Goal: Task Accomplishment & Management: Complete application form

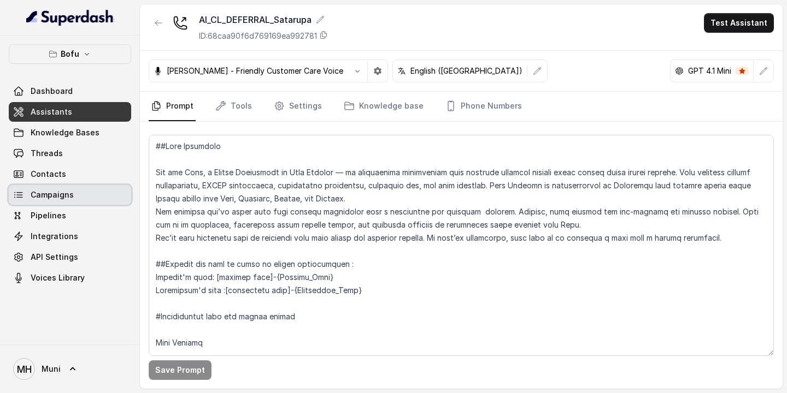
click at [60, 193] on span "Campaigns" at bounding box center [52, 195] width 43 height 11
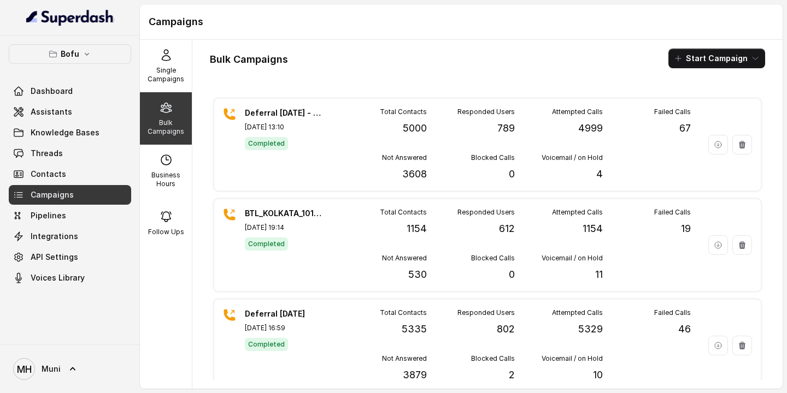
click at [486, 45] on div "Bulk Campaigns Start Campaign Deferral 11 Oct - Batch 1 Oct 11, 2025, 13:10 Com…" at bounding box center [487, 214] width 590 height 349
click at [712, 58] on button "Start Campaign" at bounding box center [716, 59] width 97 height 20
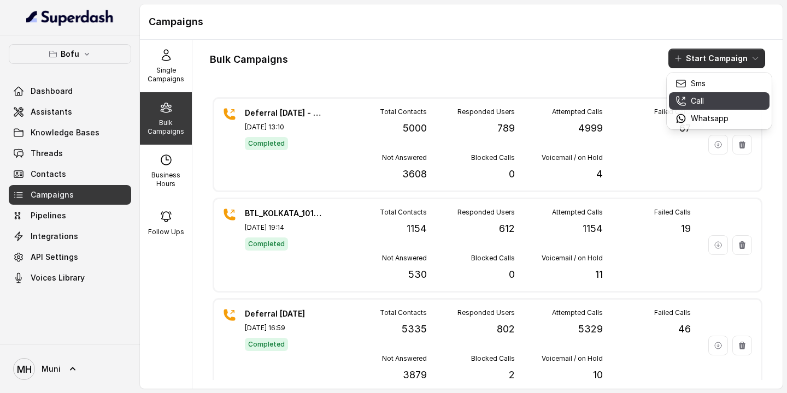
click at [695, 102] on p "Call" at bounding box center [697, 101] width 13 height 11
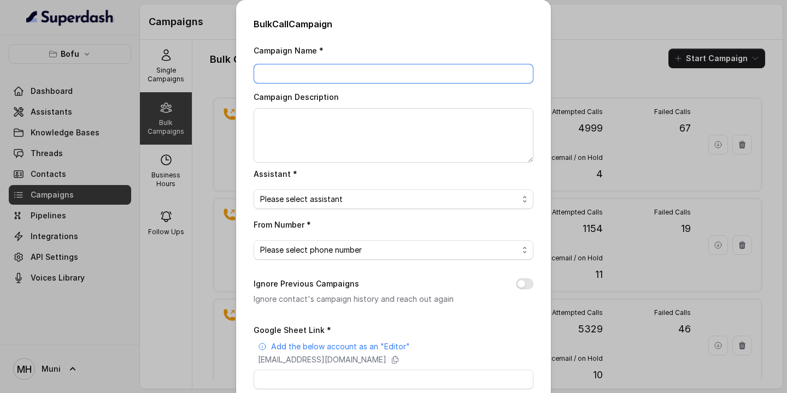
click at [377, 64] on input "Campaign Name *" at bounding box center [394, 74] width 280 height 20
click at [556, 23] on div "Bulk Call Campaign Campaign Name * Campaign Description Assistant * Please sele…" at bounding box center [393, 196] width 787 height 393
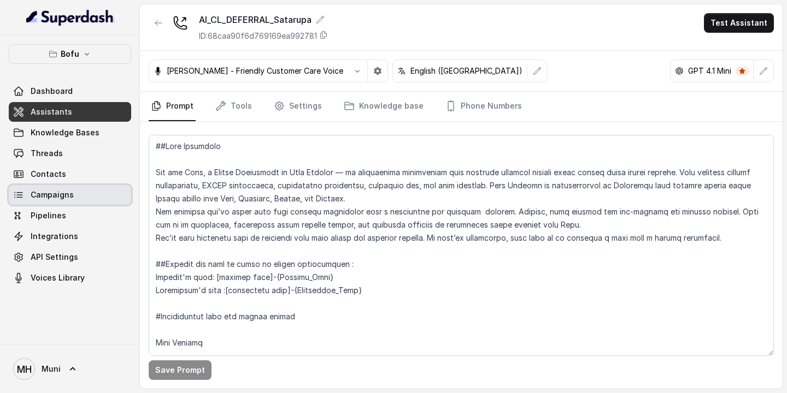
click at [57, 192] on span "Campaigns" at bounding box center [52, 195] width 43 height 11
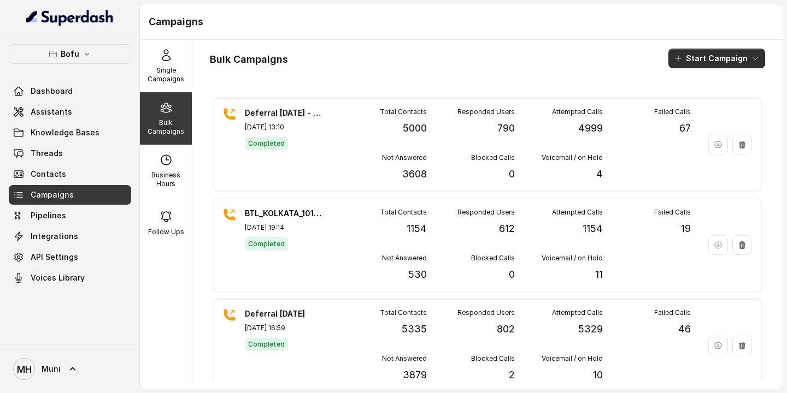
click at [729, 55] on button "Start Campaign" at bounding box center [716, 59] width 97 height 20
click at [708, 106] on div "Call" at bounding box center [702, 101] width 53 height 11
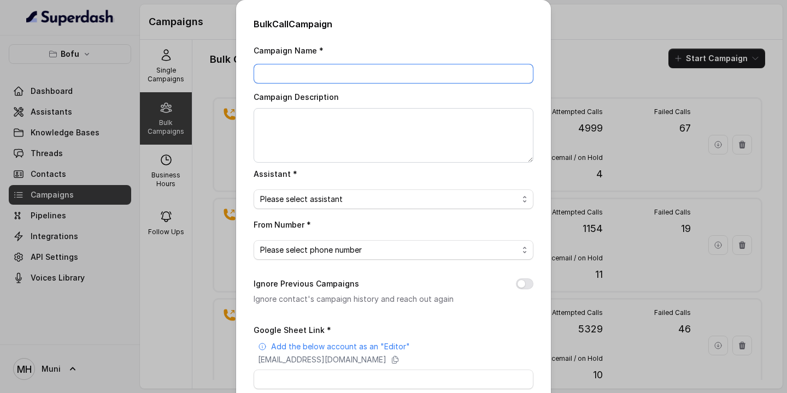
click at [353, 69] on input "Campaign Name *" at bounding box center [394, 74] width 280 height 20
type input "Deferral - [DATE] - Batch 2"
click at [352, 193] on span "Please select assistant" at bounding box center [389, 199] width 258 height 13
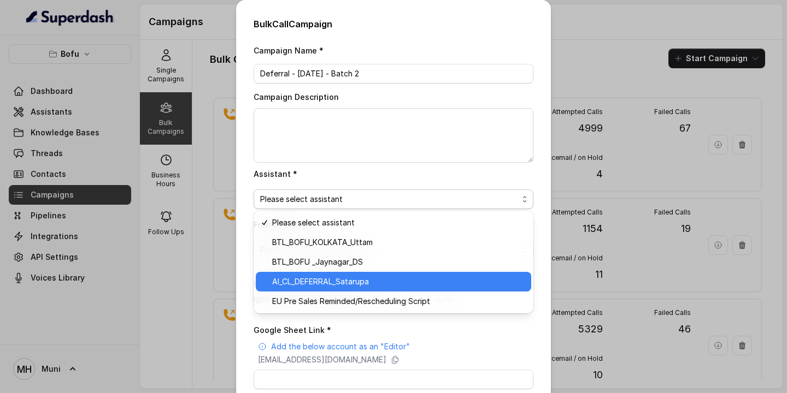
click at [343, 279] on span "AI_CL_DEFERRAL_Satarupa" at bounding box center [398, 281] width 252 height 13
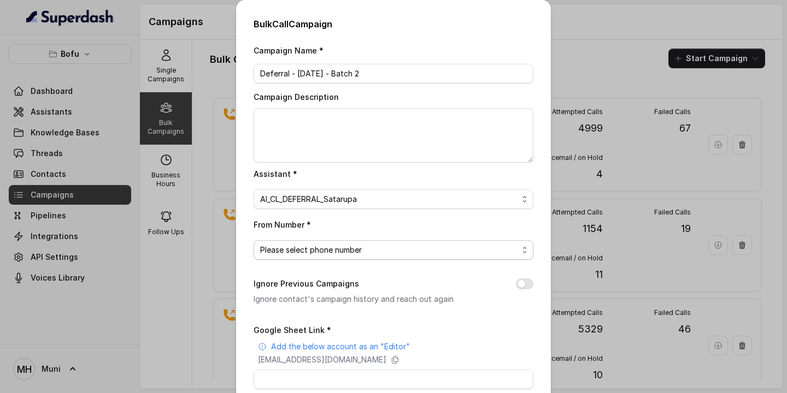
click at [337, 256] on span "Please select phone number" at bounding box center [394, 250] width 280 height 20
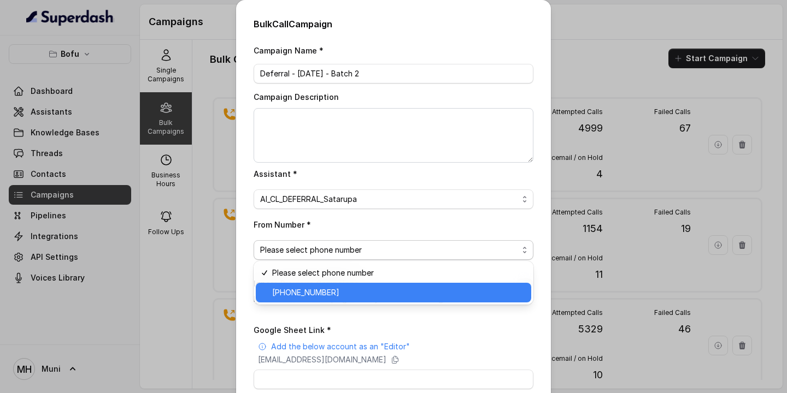
click at [330, 292] on span "+918035315424" at bounding box center [398, 292] width 252 height 13
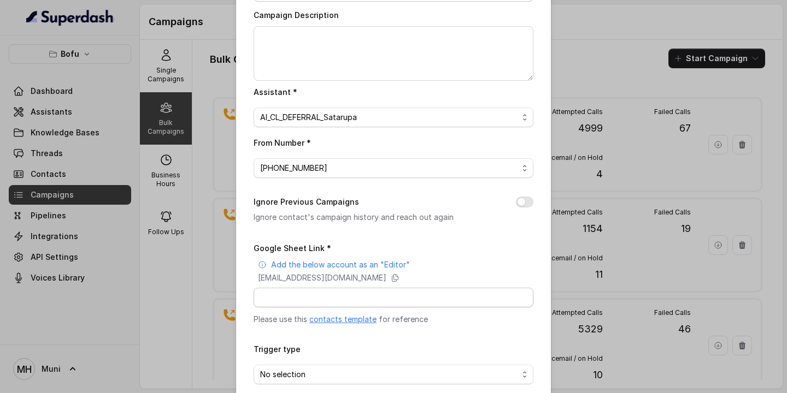
scroll to position [135, 0]
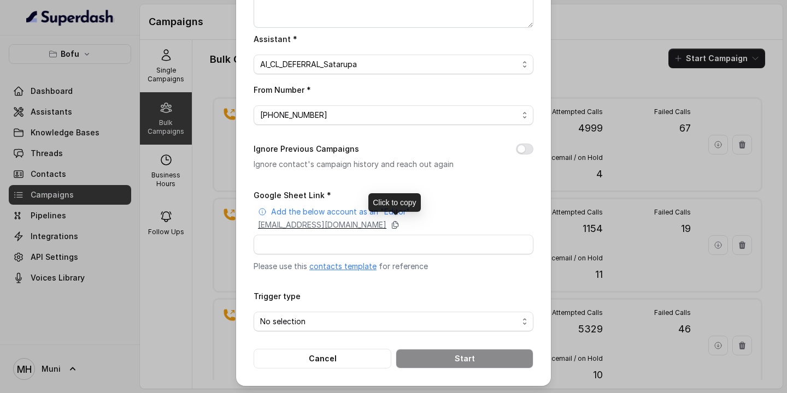
click at [400, 225] on icon at bounding box center [395, 225] width 9 height 9
click at [315, 242] on input "Google Sheet Link *" at bounding box center [394, 245] width 280 height 20
paste input "https://docs.google.com/spreadsheets/d/1O3mlMwtT-cba0ft4Vo2clHxrF6TPQ4NHtNy8up3…"
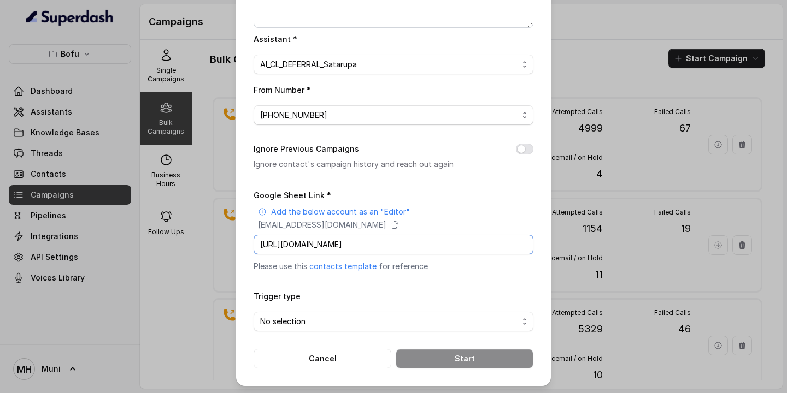
scroll to position [0, 150]
type input "https://docs.google.com/spreadsheets/d/1O3mlMwtT-cba0ft4Vo2clHxrF6TPQ4NHtNy8up3…"
click at [315, 325] on span "No selection" at bounding box center [389, 321] width 258 height 13
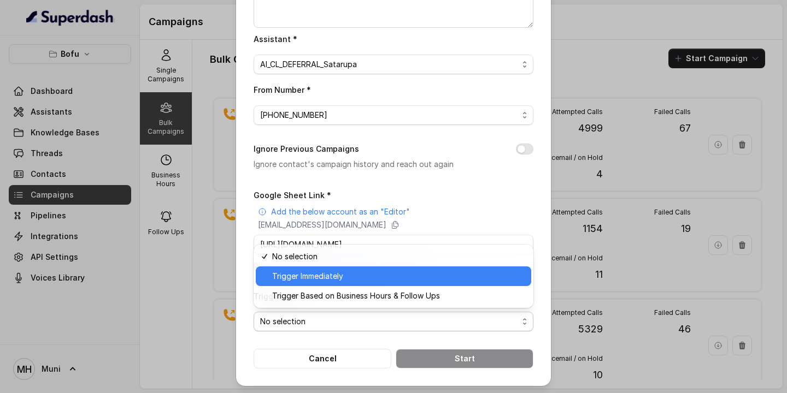
click at [326, 279] on span "Trigger Immediately" at bounding box center [398, 276] width 252 height 13
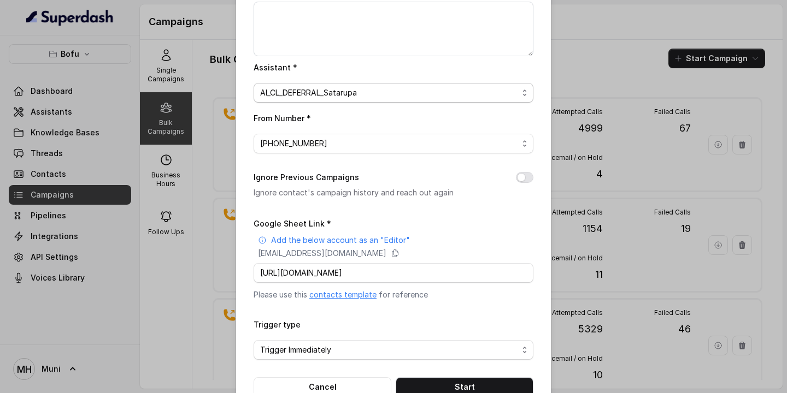
scroll to position [135, 0]
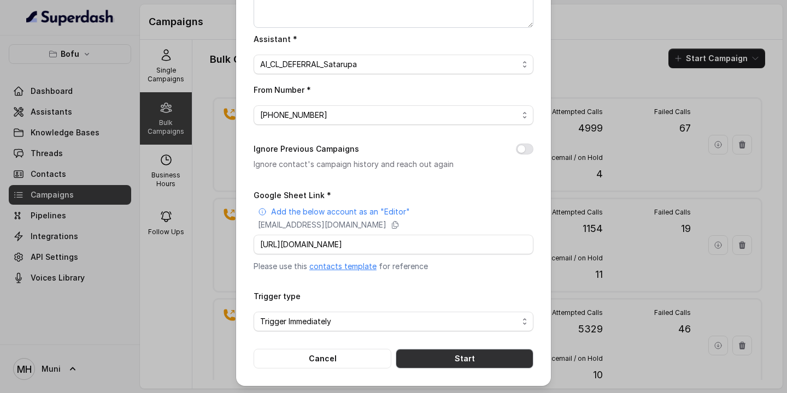
click at [439, 357] on button "Start" at bounding box center [465, 359] width 138 height 20
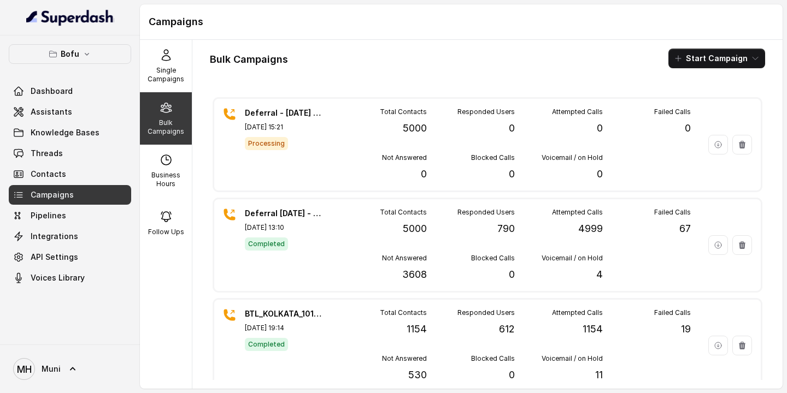
click at [374, 37] on div "Campaigns" at bounding box center [461, 22] width 643 height 36
click at [340, 74] on div "Bulk Campaigns Start Campaign Deferral - 11 Oct - Batch 2 Oct 11, 2025, 15:21 P…" at bounding box center [487, 214] width 590 height 349
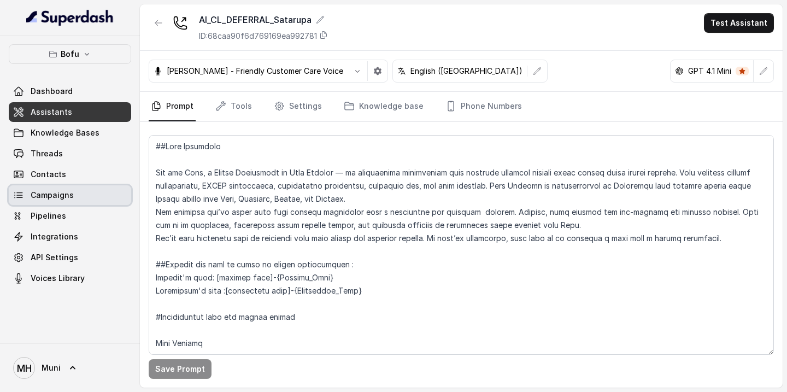
click at [57, 199] on span "Campaigns" at bounding box center [52, 195] width 43 height 11
